Goal: Task Accomplishment & Management: Use online tool/utility

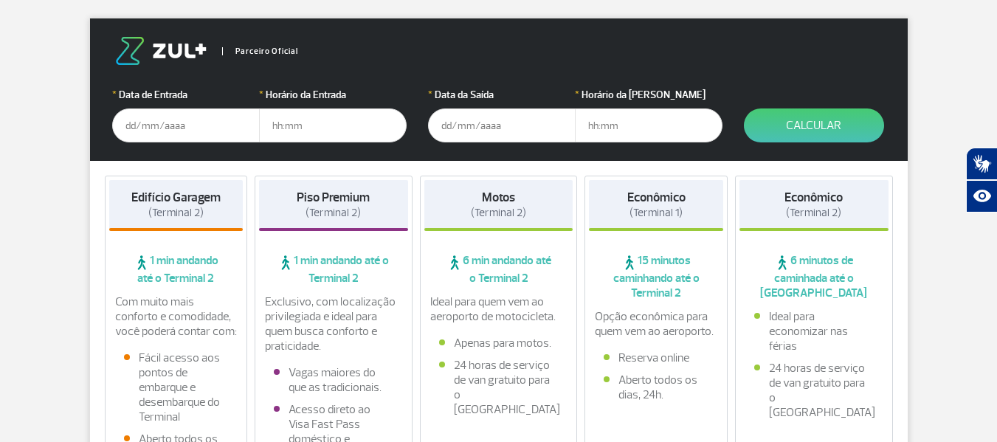
scroll to position [221, 0]
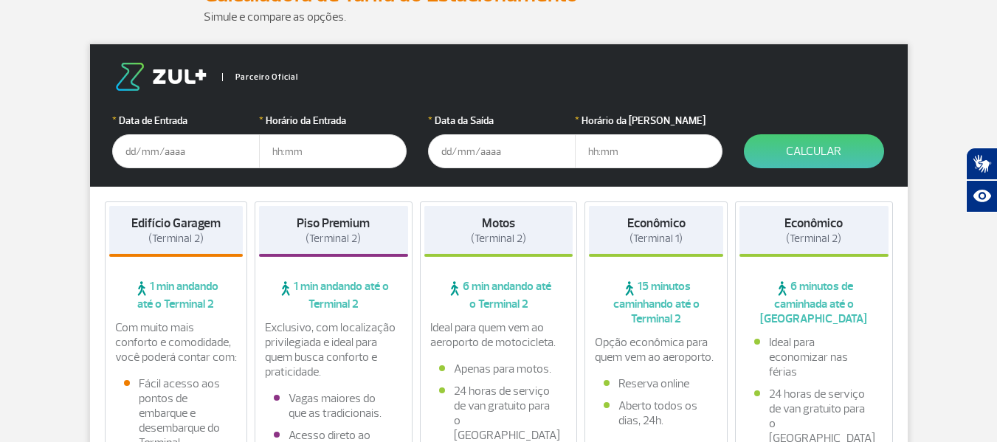
click at [203, 151] on input "text" at bounding box center [186, 151] width 148 height 34
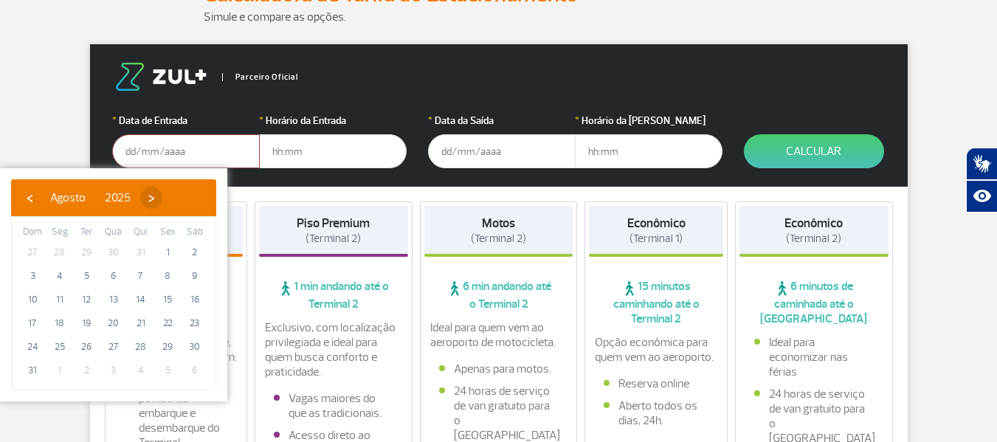
click at [162, 193] on span "›" at bounding box center [151, 198] width 22 height 22
click at [176, 193] on span "›" at bounding box center [164, 198] width 22 height 22
click at [167, 193] on span "›" at bounding box center [156, 198] width 22 height 22
click at [178, 197] on span "›" at bounding box center [167, 198] width 22 height 22
click at [178, 192] on span "›" at bounding box center [167, 198] width 22 height 22
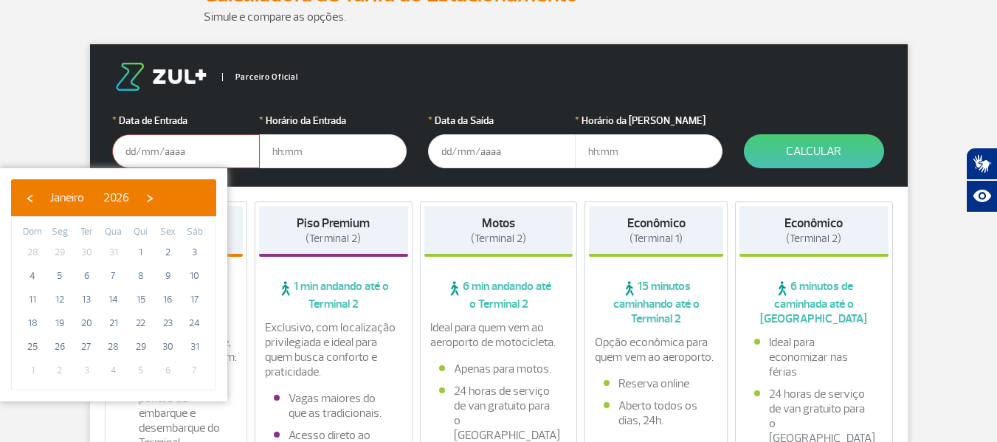
click at [18, 203] on div "‹ ​ Janeiro ​ 2026 ​ ›" at bounding box center [113, 197] width 205 height 37
click at [17, 201] on div "‹ ​ Janeiro ​ 2026 ​ ›" at bounding box center [113, 197] width 205 height 37
click at [22, 200] on span "‹" at bounding box center [29, 198] width 22 height 22
click at [116, 303] on span "12" at bounding box center [114, 300] width 24 height 24
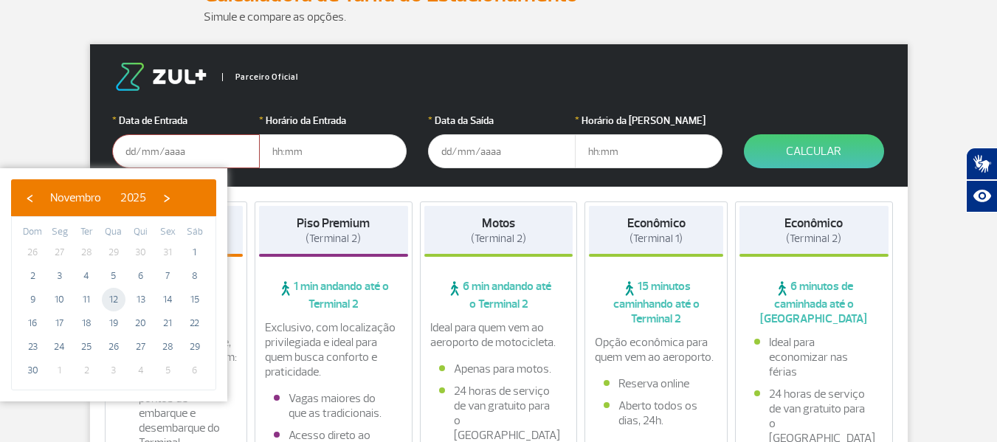
type input "[DATE]"
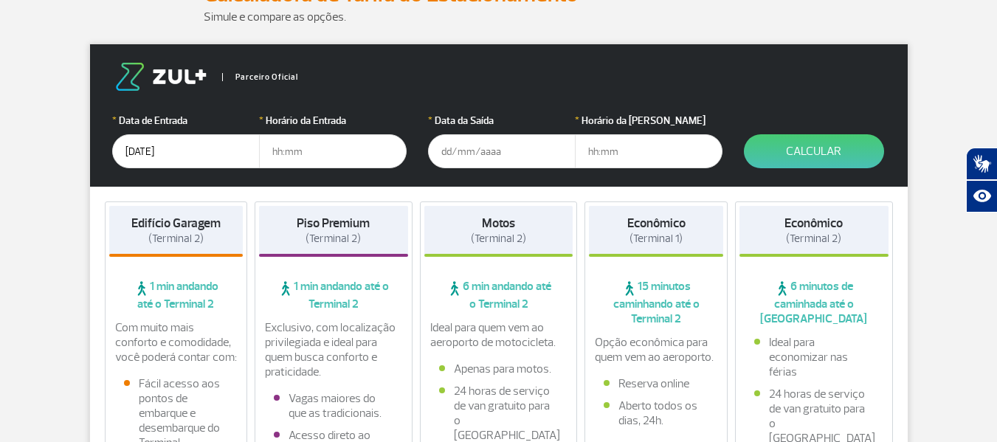
click at [307, 150] on input "text" at bounding box center [333, 151] width 148 height 34
click at [287, 152] on input "text" at bounding box center [333, 151] width 148 height 34
click at [359, 159] on input "10" at bounding box center [333, 151] width 148 height 34
type input "10:00"
click at [511, 148] on input "text" at bounding box center [502, 151] width 148 height 34
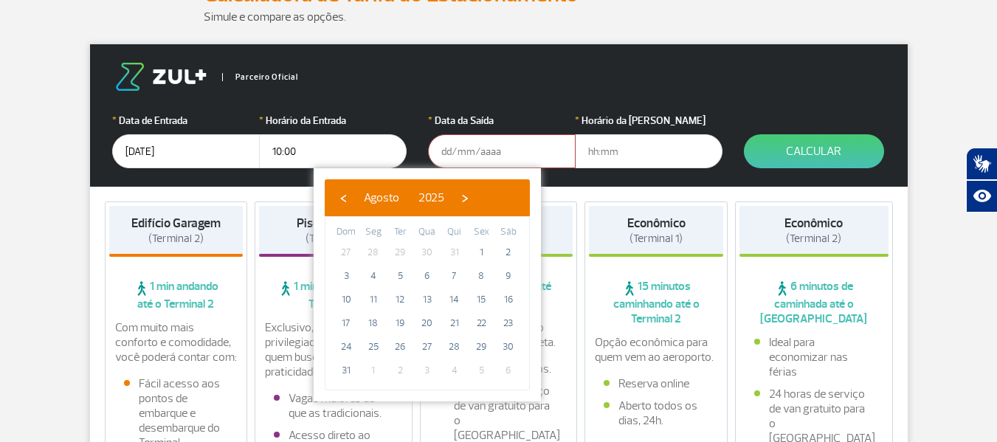
click at [516, 210] on div "‹ ​ Agosto ​ 2025 ​ ›" at bounding box center [427, 197] width 205 height 37
click at [476, 207] on span "›" at bounding box center [465, 198] width 22 height 22
click at [489, 203] on span "›" at bounding box center [478, 198] width 22 height 22
click at [480, 203] on span "›" at bounding box center [469, 198] width 22 height 22
click at [345, 331] on span "16" at bounding box center [346, 323] width 24 height 24
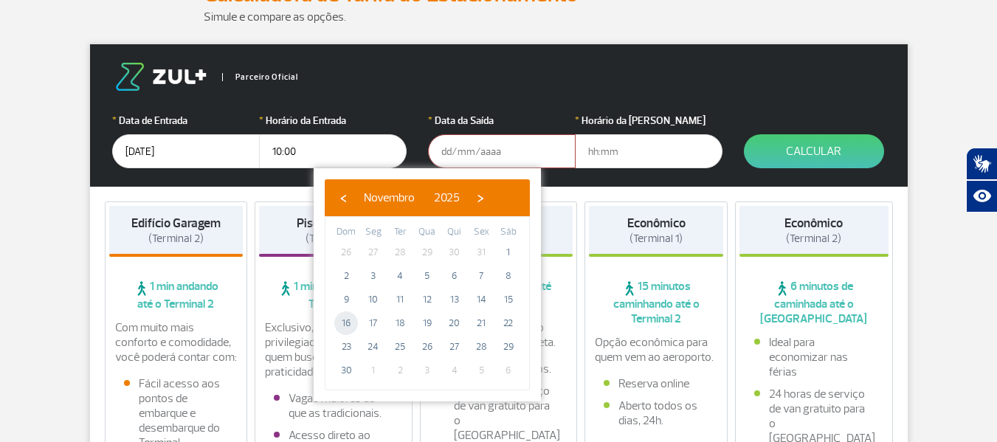
type input "[DATE]"
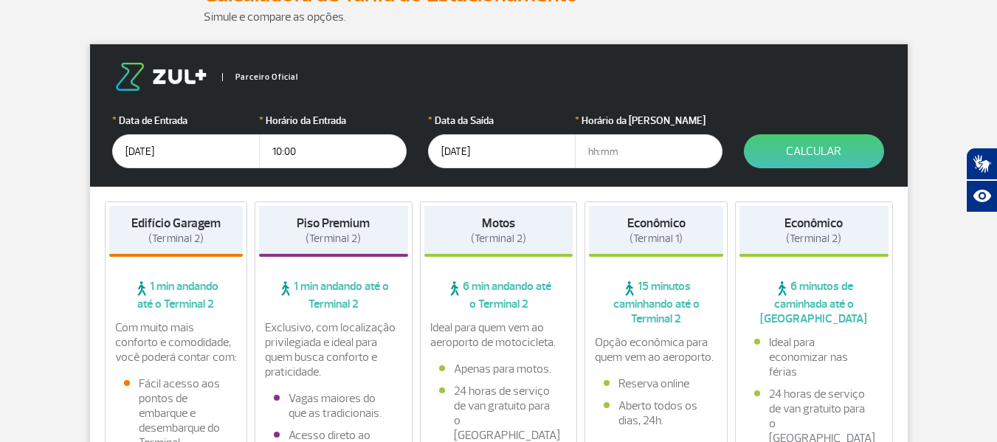
click at [637, 148] on input "text" at bounding box center [649, 151] width 148 height 34
type input "10:00"
click at [813, 149] on button "Calcular" at bounding box center [814, 151] width 140 height 34
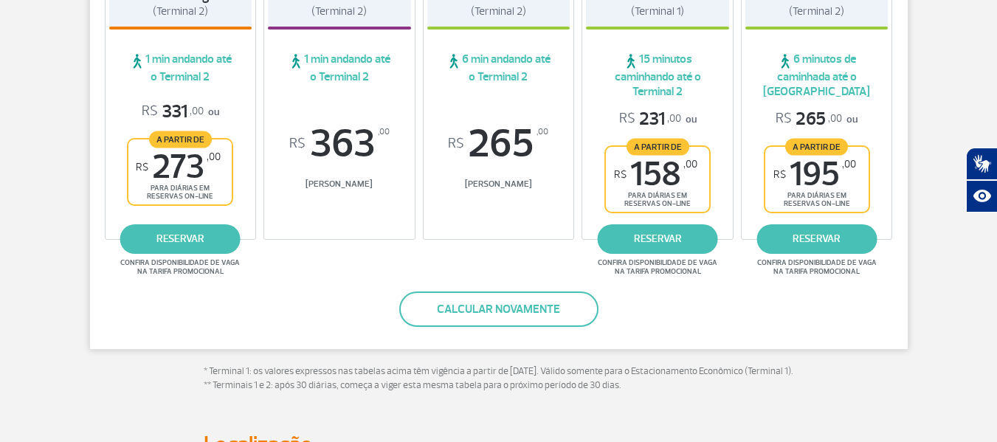
scroll to position [369, 0]
